Goal: Navigation & Orientation: Find specific page/section

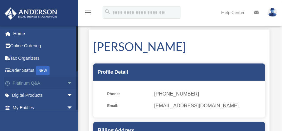
click at [30, 84] on link "Platinum Q&A arrow_drop_down" at bounding box center [43, 83] width 78 height 12
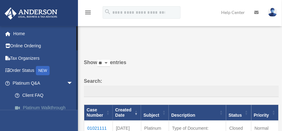
click at [49, 106] on link "Platinum Walkthrough" at bounding box center [46, 108] width 74 height 12
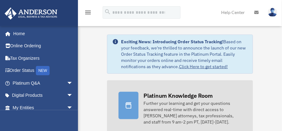
click at [175, 99] on div "Platinum Knowledge Room" at bounding box center [177, 96] width 69 height 8
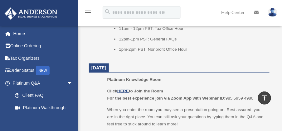
scroll to position [703, 0]
